Goal: Information Seeking & Learning: Learn about a topic

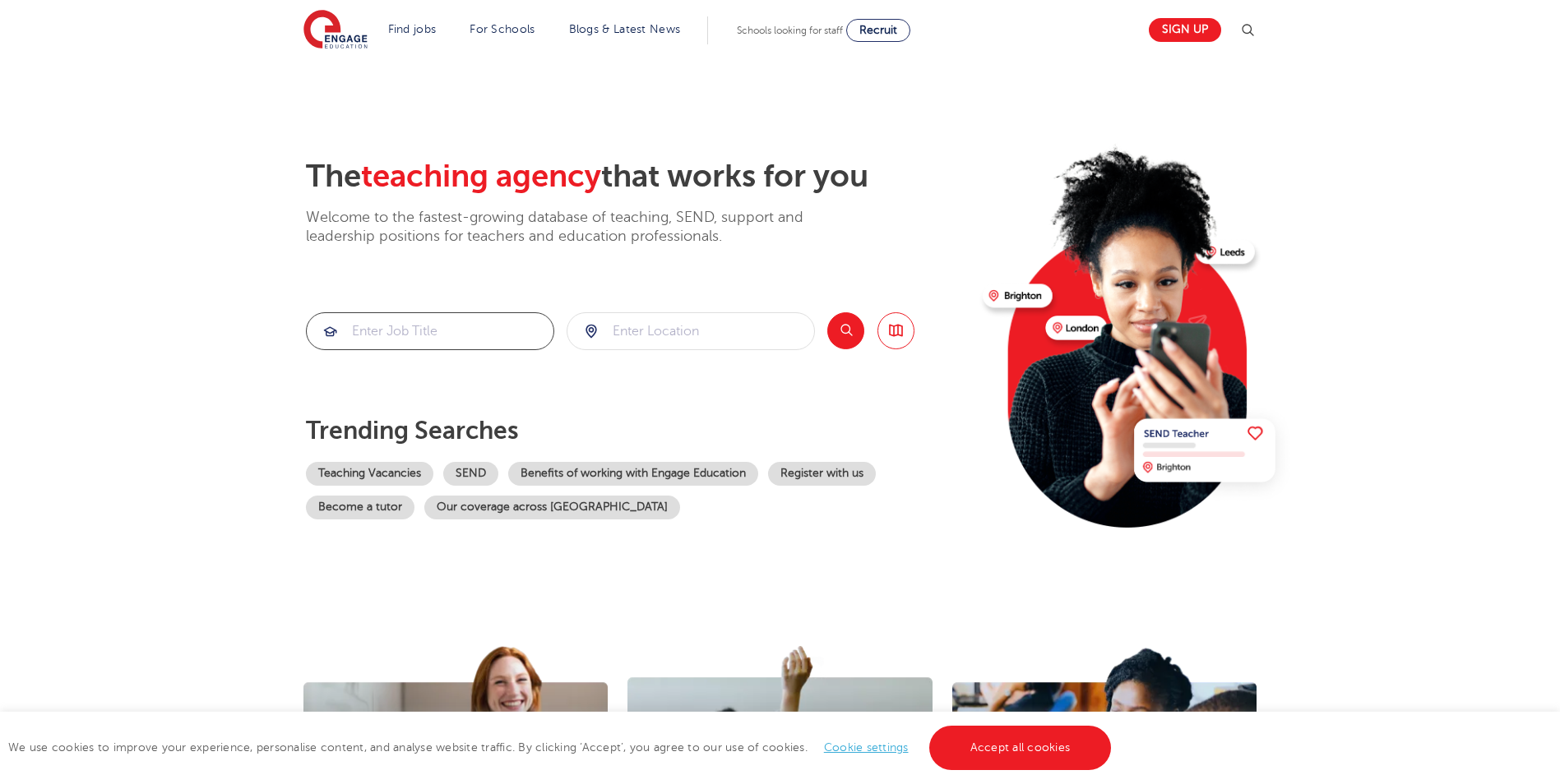
click at [469, 326] on input "search" at bounding box center [429, 331] width 247 height 36
click at [647, 328] on input "search" at bounding box center [690, 331] width 247 height 36
type input "redbridge"
click button "Submit" at bounding box center [0, 0] width 0 height 0
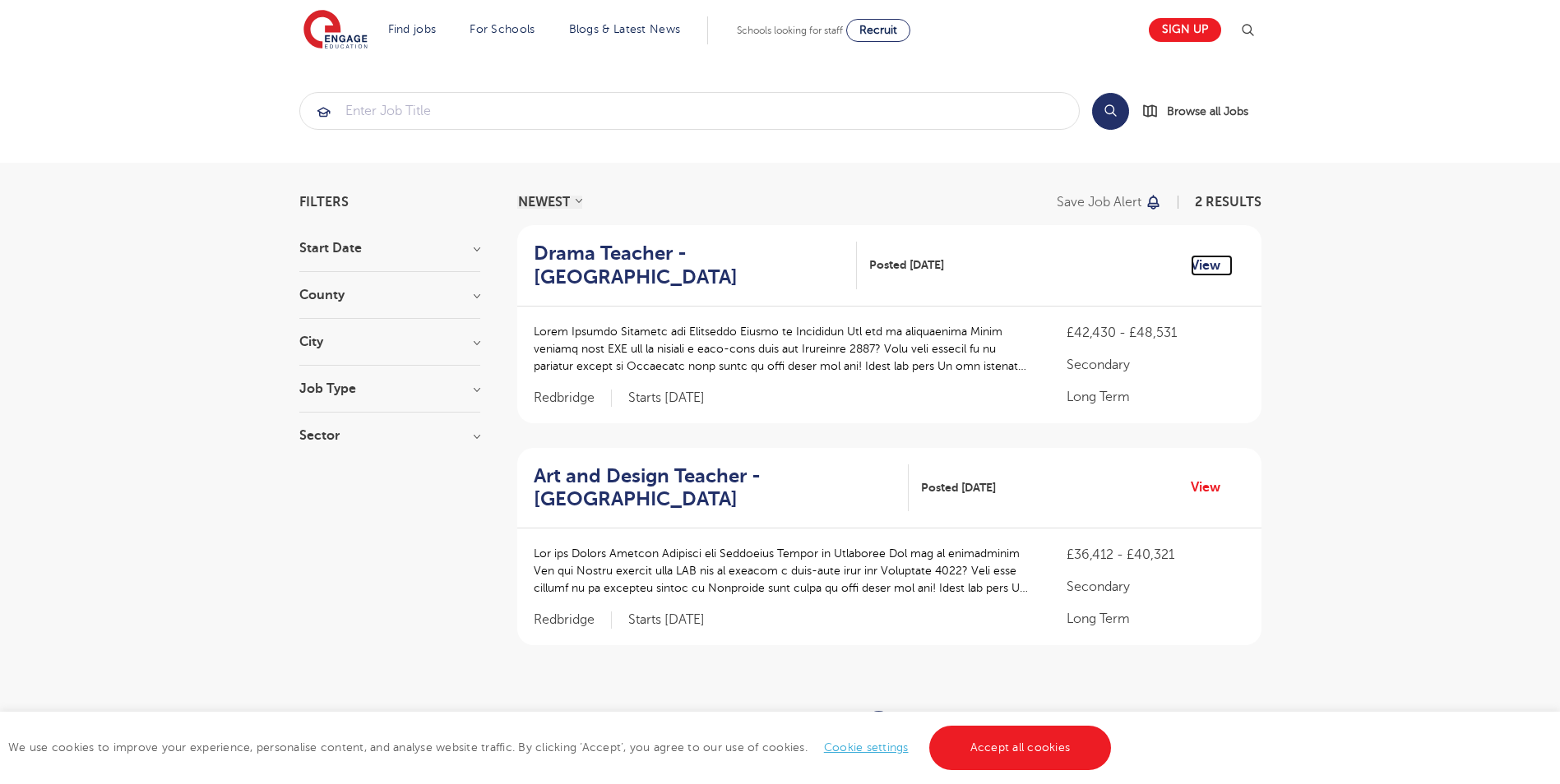
click at [1202, 273] on link "View" at bounding box center [1211, 265] width 42 height 21
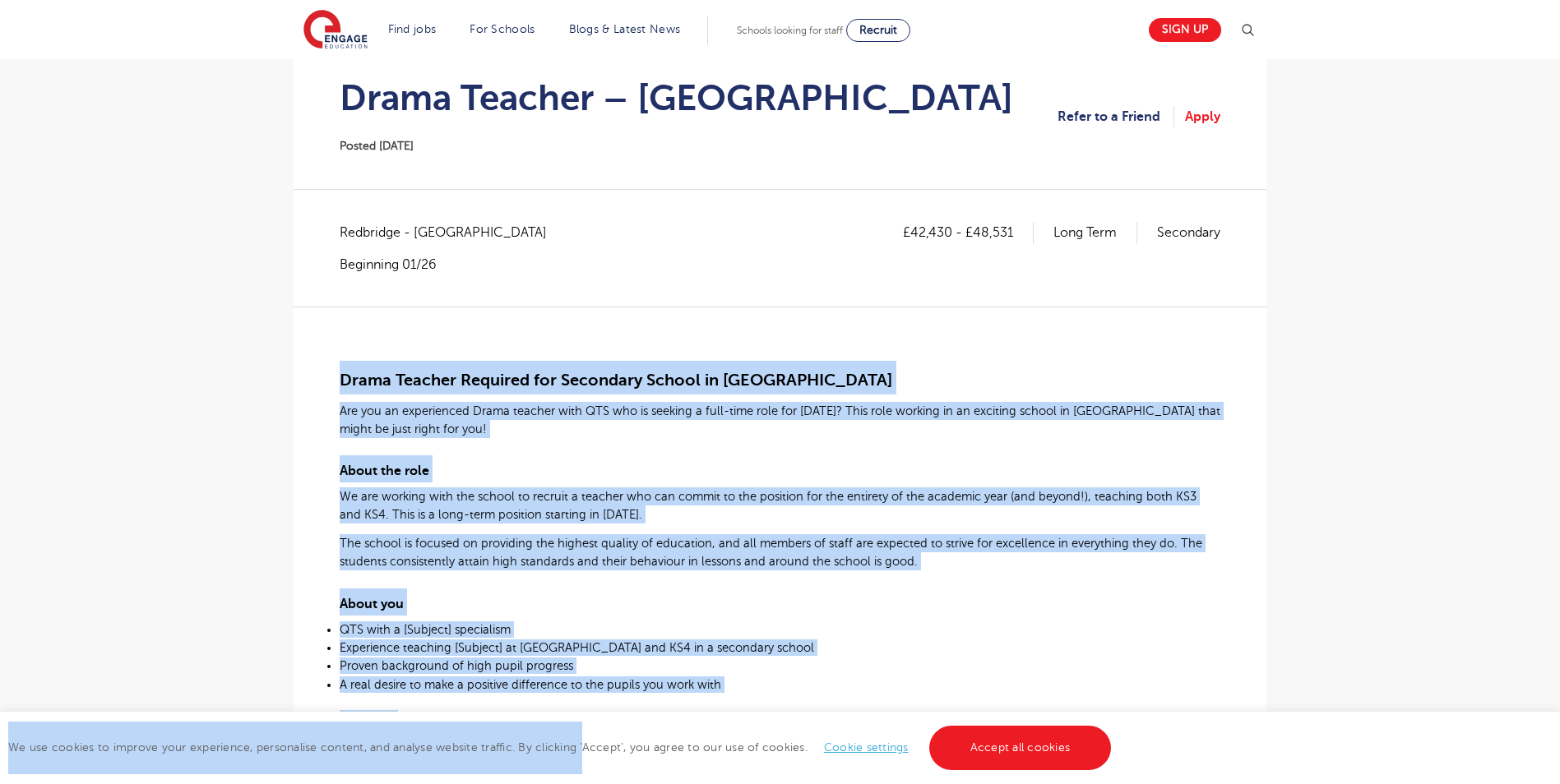
scroll to position [194, 0]
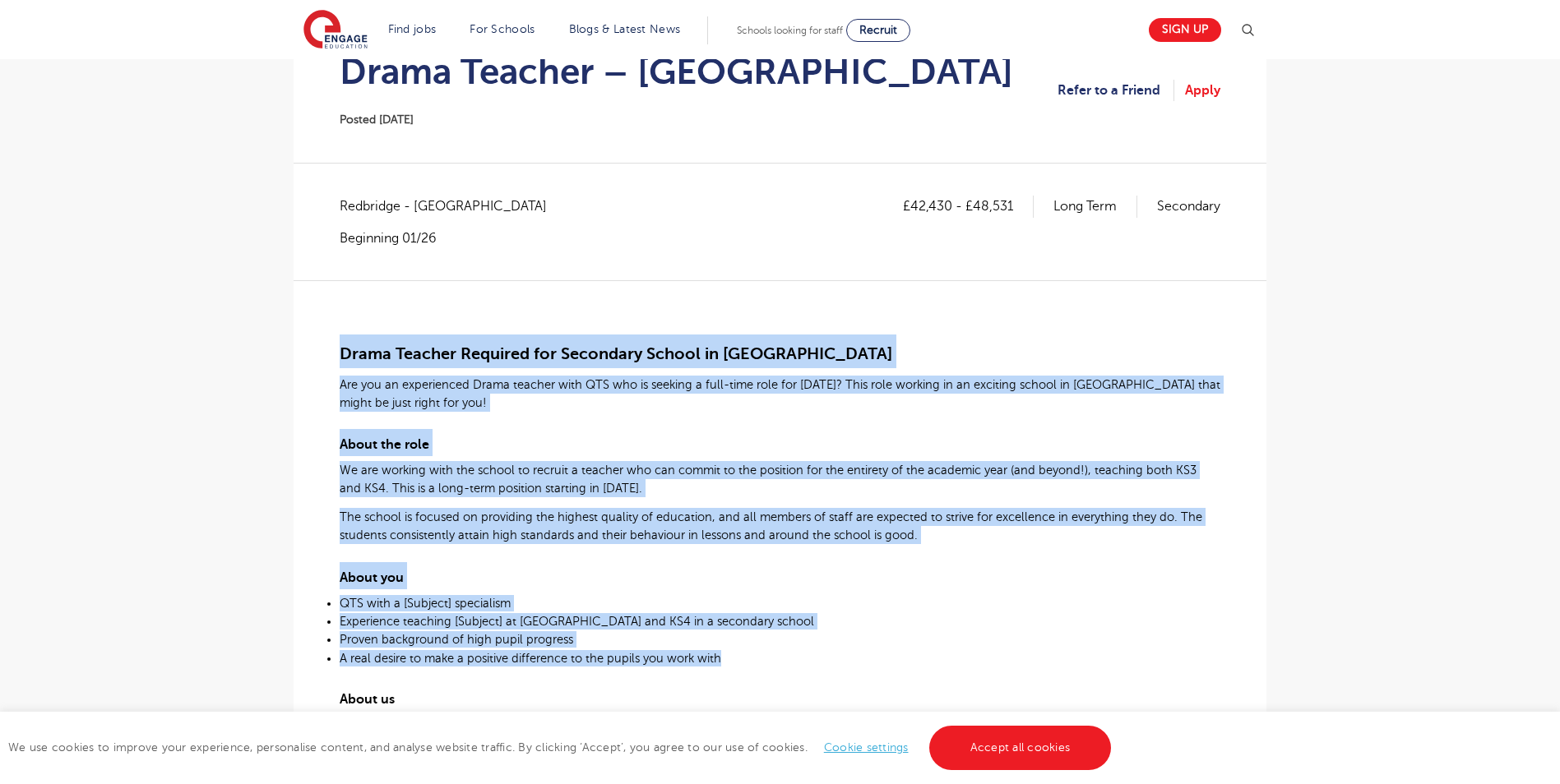
drag, startPoint x: 328, startPoint y: 363, endPoint x: 727, endPoint y: 659, distance: 496.8
click at [727, 659] on div "£42,430 - £48,531 Long Term Secondary Redbridge - Redbridge Beginning 01/26 Dra…" at bounding box center [779, 677] width 946 height 964
copy div "Drama Teacher Required for Secondary School in Redbridge Are you an experienced…"
click at [412, 497] on div "Drama Teacher Required for Secondary School in Redbridge Are you an experienced…" at bounding box center [780, 645] width 881 height 729
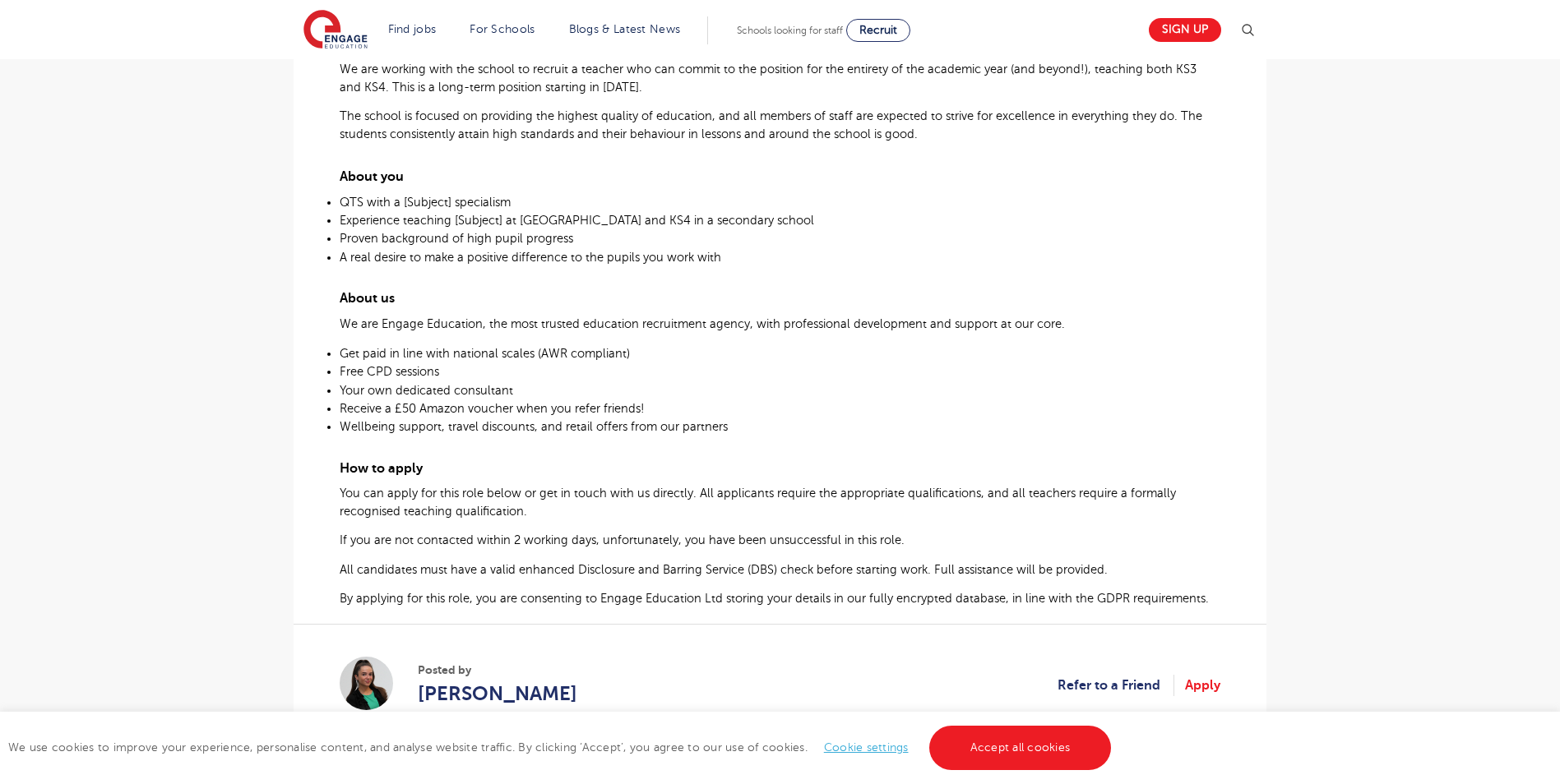
scroll to position [605, 0]
